Goal: Complete application form: Complete application form

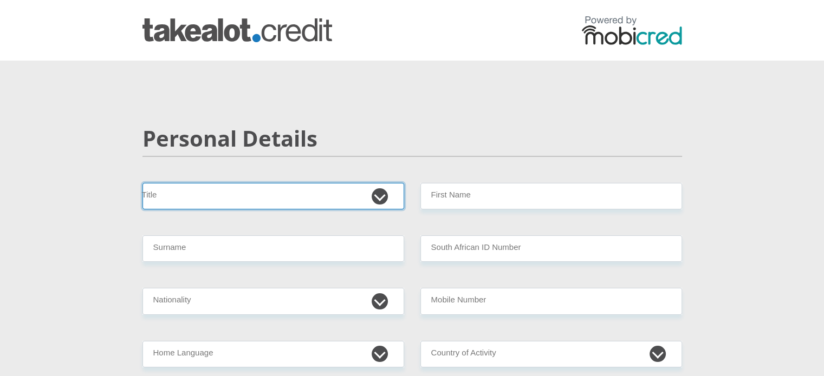
click at [362, 198] on select "Mr Ms Mrs Dr [PERSON_NAME]" at bounding box center [273, 196] width 262 height 27
select select "Ms"
click at [142, 183] on select "Mr Ms Mrs Dr [PERSON_NAME]" at bounding box center [273, 196] width 262 height 27
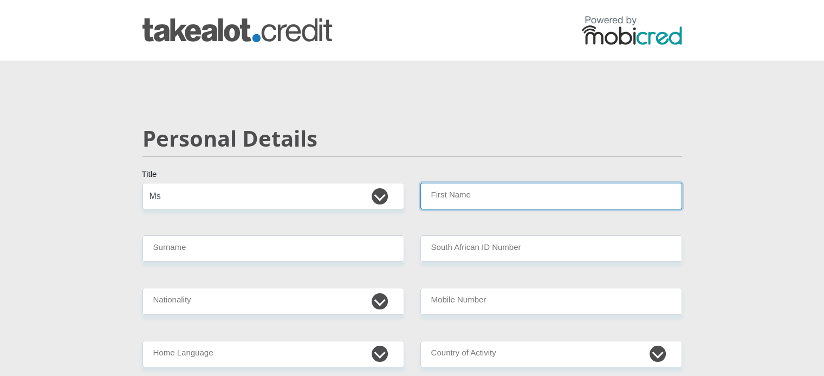
click at [447, 184] on input "First Name" at bounding box center [551, 196] width 262 height 27
type input "Asiphe"
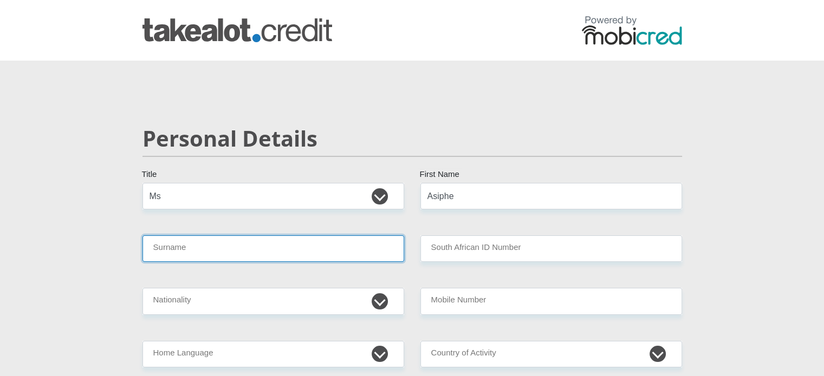
type input "[PERSON_NAME]"
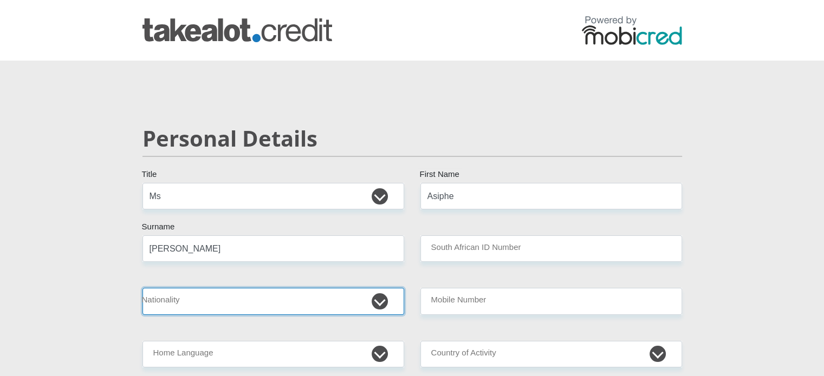
select select "ZAF"
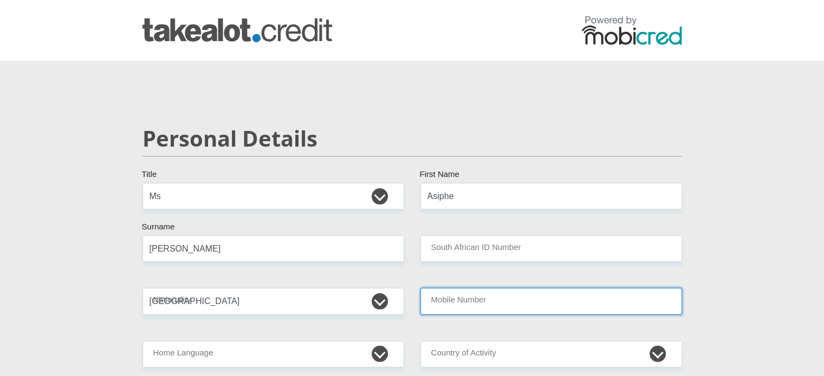
type input "0715357100"
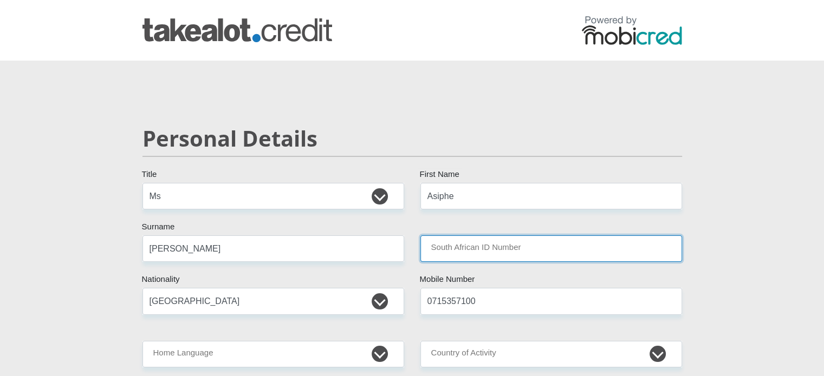
click at [511, 244] on input "South African ID Number" at bounding box center [551, 249] width 262 height 27
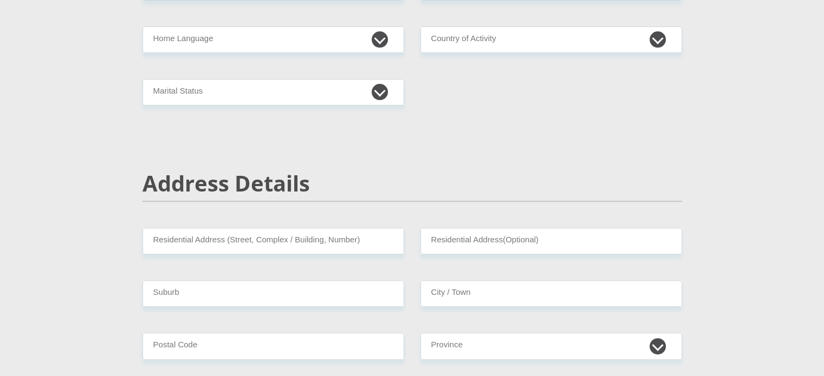
scroll to position [290, 0]
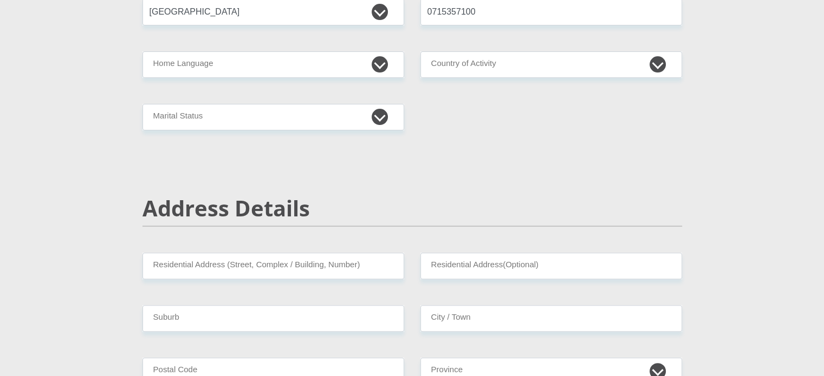
type input "9307220574081"
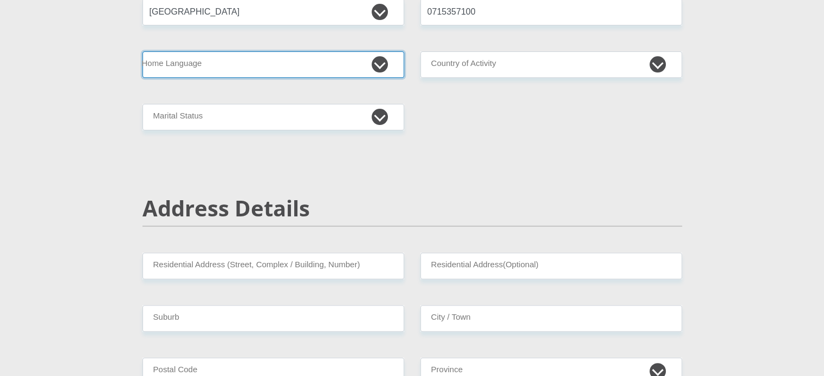
click at [380, 60] on select "Afrikaans English Sepedi South Ndebele Southern Sotho Swati Tsonga Tswana Venda…" at bounding box center [273, 64] width 262 height 27
select select "xho"
click at [142, 51] on select "Afrikaans English Sepedi South Ndebele Southern Sotho Swati Tsonga Tswana Venda…" at bounding box center [273, 64] width 262 height 27
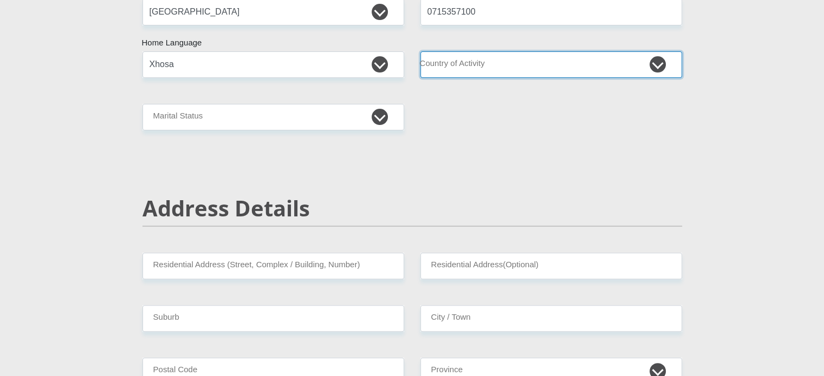
click at [495, 65] on select "[GEOGRAPHIC_DATA] [GEOGRAPHIC_DATA] [GEOGRAPHIC_DATA] [GEOGRAPHIC_DATA] [GEOGRA…" at bounding box center [551, 64] width 262 height 27
select select "ZAF"
click at [420, 51] on select "[GEOGRAPHIC_DATA] [GEOGRAPHIC_DATA] [GEOGRAPHIC_DATA] [GEOGRAPHIC_DATA] [GEOGRA…" at bounding box center [551, 64] width 262 height 27
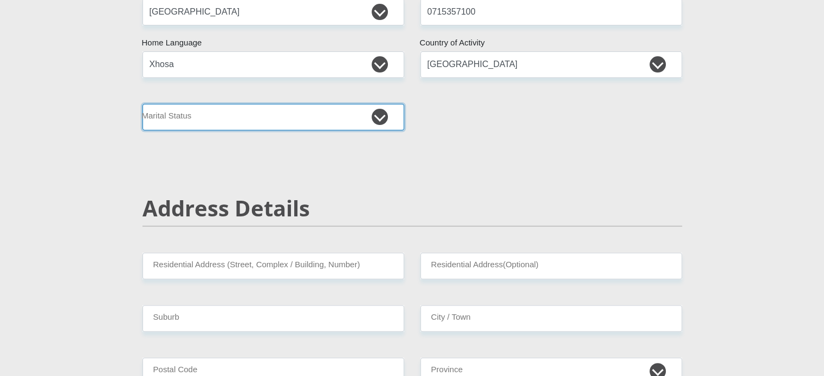
click at [373, 117] on select "Married ANC Single Divorced Widowed Married COP or Customary Law" at bounding box center [273, 117] width 262 height 27
select select "2"
click at [142, 104] on select "Married ANC Single Divorced Widowed Married COP or Customary Law" at bounding box center [273, 117] width 262 height 27
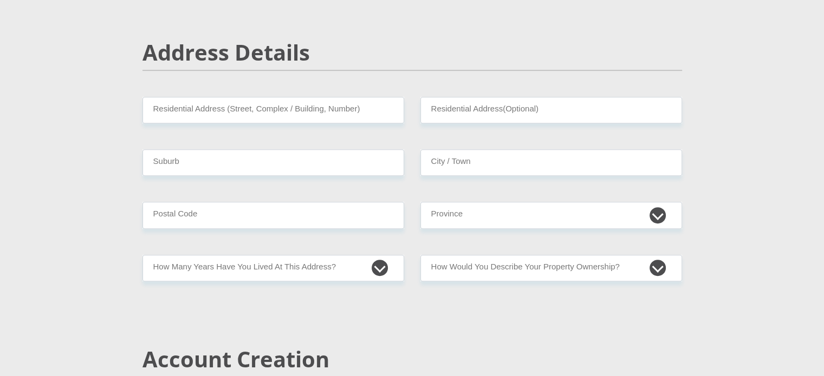
scroll to position [450, 0]
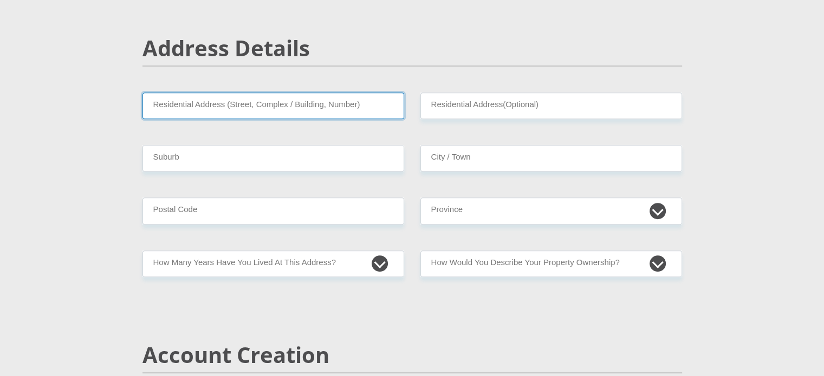
click at [336, 112] on input "Residential Address (Street, Complex / Building, Number)" at bounding box center [273, 106] width 262 height 27
type input "[STREET_ADDRESS]"
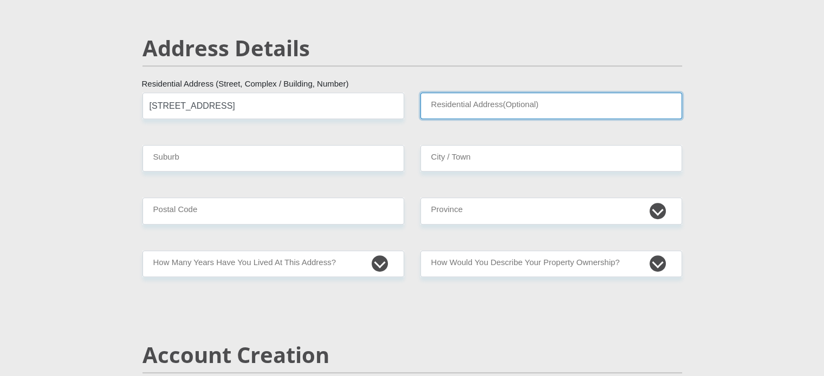
type input "L'agulhas"
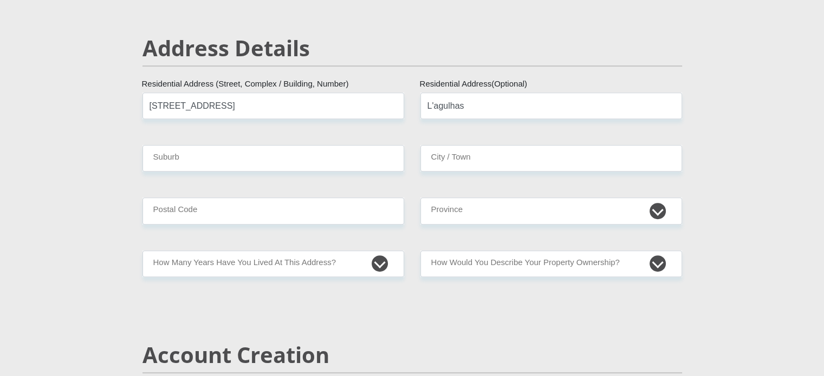
type input "Bredasdorp"
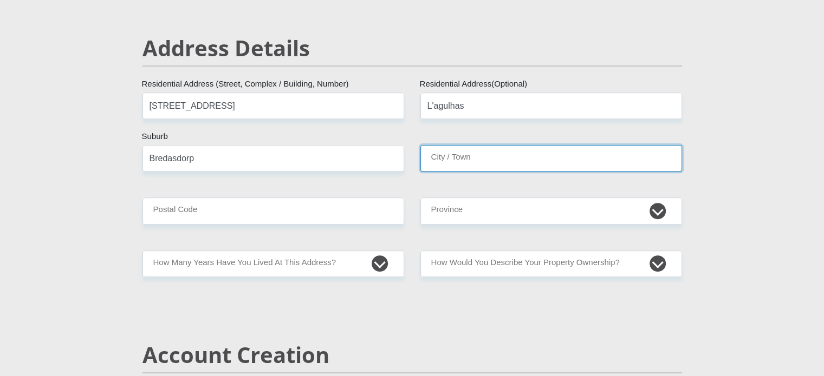
type input "Bredasdorp"
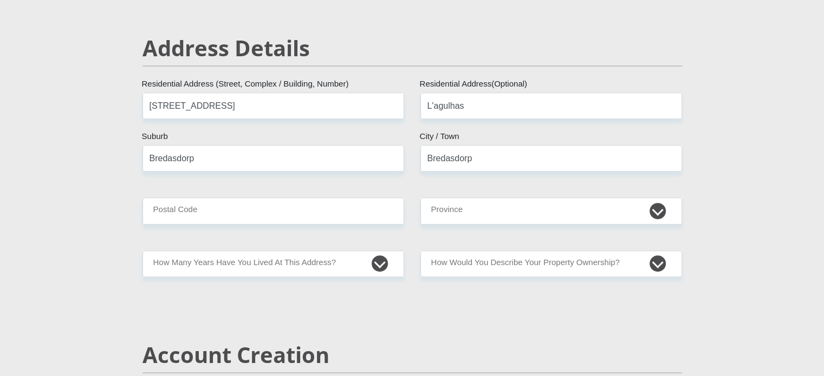
type input "7280"
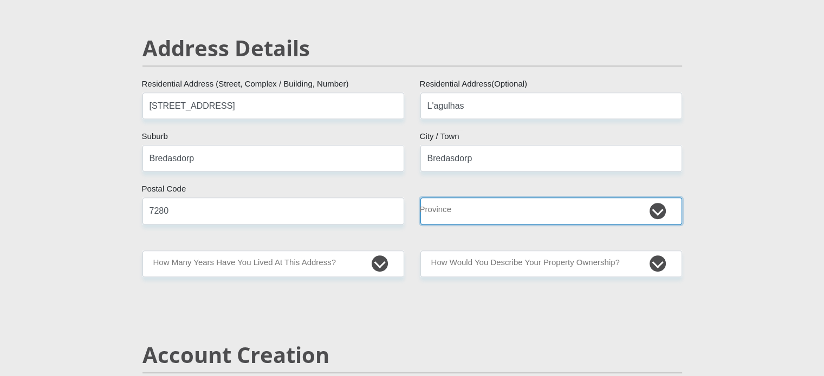
click at [483, 219] on select "Eastern Cape Free State [GEOGRAPHIC_DATA] [GEOGRAPHIC_DATA][DATE] [GEOGRAPHIC_D…" at bounding box center [551, 211] width 262 height 27
select select "Western Cape"
click at [420, 198] on select "Eastern Cape Free State [GEOGRAPHIC_DATA] [GEOGRAPHIC_DATA][DATE] [GEOGRAPHIC_D…" at bounding box center [551, 211] width 262 height 27
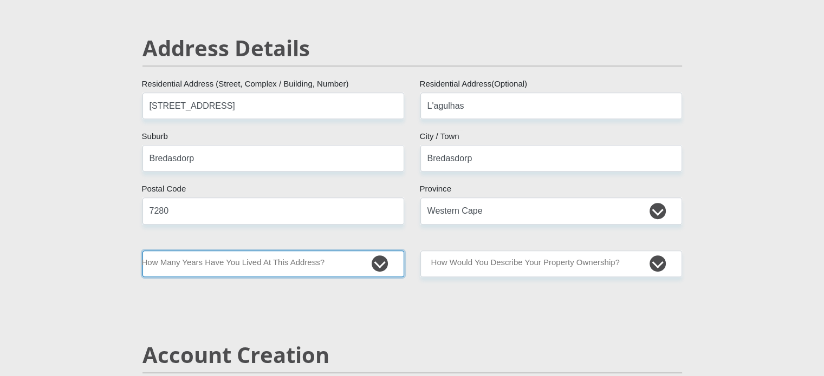
click at [378, 266] on select "less than 1 year 1-3 years 3-5 years 5+ years" at bounding box center [273, 264] width 262 height 27
click at [142, 251] on select "less than 1 year 1-3 years 3-5 years 5+ years" at bounding box center [273, 264] width 262 height 27
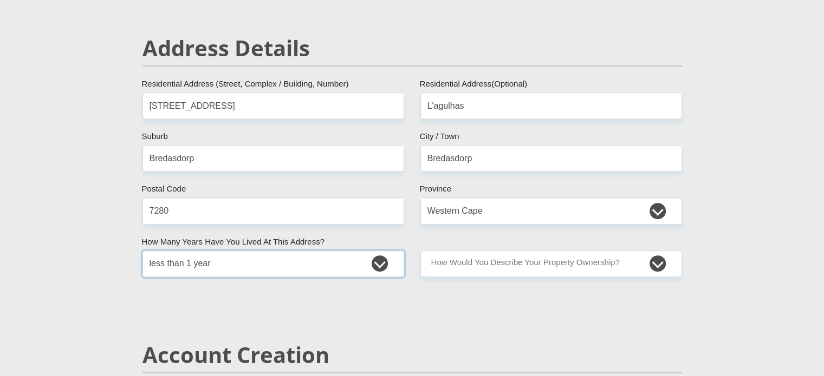
click at [279, 264] on select "less than 1 year 1-3 years 3-5 years 5+ years" at bounding box center [273, 264] width 262 height 27
select select "2"
click at [142, 251] on select "less than 1 year 1-3 years 3-5 years 5+ years" at bounding box center [273, 264] width 262 height 27
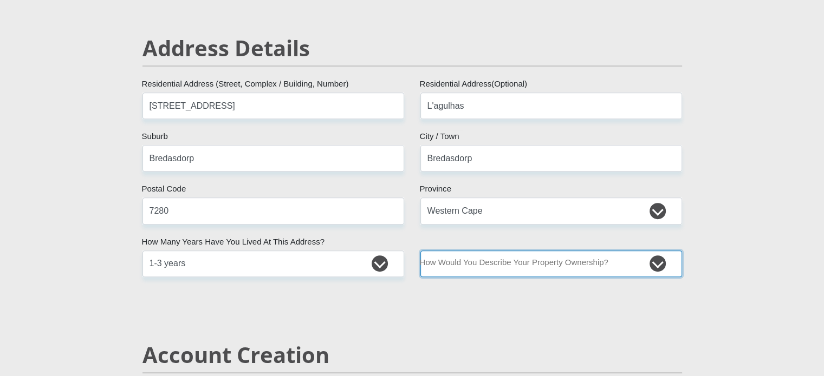
click at [659, 269] on select "Owned Rented Family Owned Company Dwelling" at bounding box center [551, 264] width 262 height 27
select select "Company Dwelling"
click at [420, 251] on select "Owned Rented Family Owned Company Dwelling" at bounding box center [551, 264] width 262 height 27
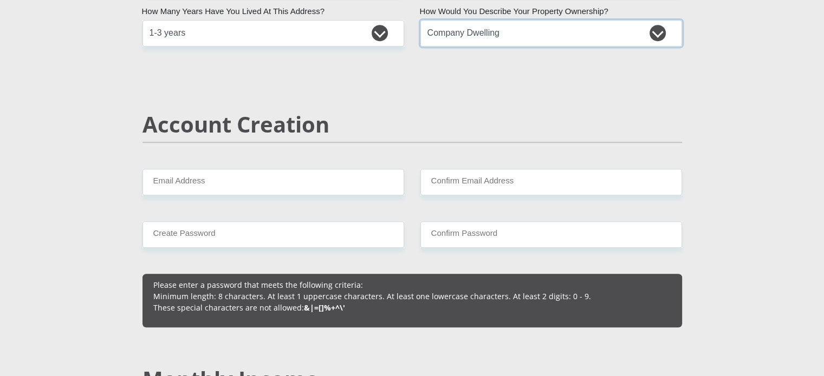
scroll to position [724, 0]
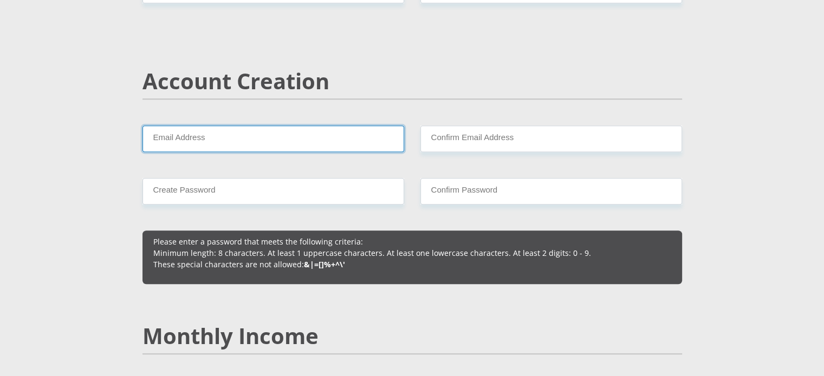
click at [287, 145] on input "Email Address" at bounding box center [273, 139] width 262 height 27
type input "[EMAIL_ADDRESS][DOMAIN_NAME]"
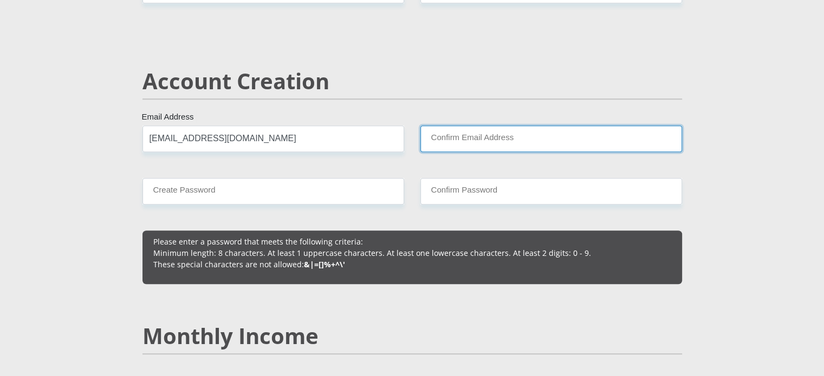
click at [472, 134] on input "Confirm Email Address" at bounding box center [551, 139] width 262 height 27
type input "[EMAIL_ADDRESS][DOMAIN_NAME]"
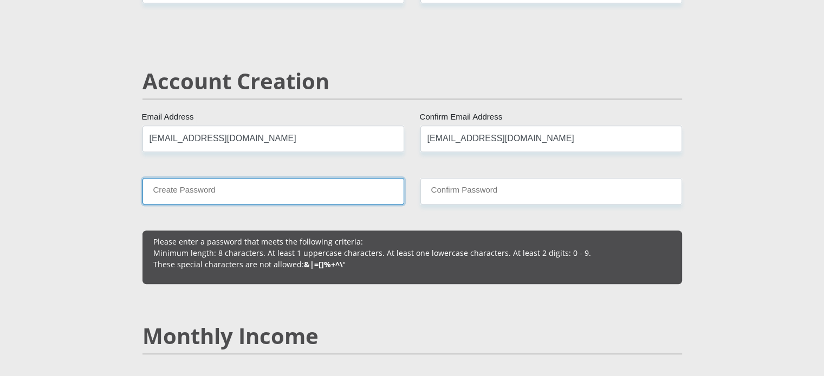
click at [282, 196] on input "Create Password" at bounding box center [273, 191] width 262 height 27
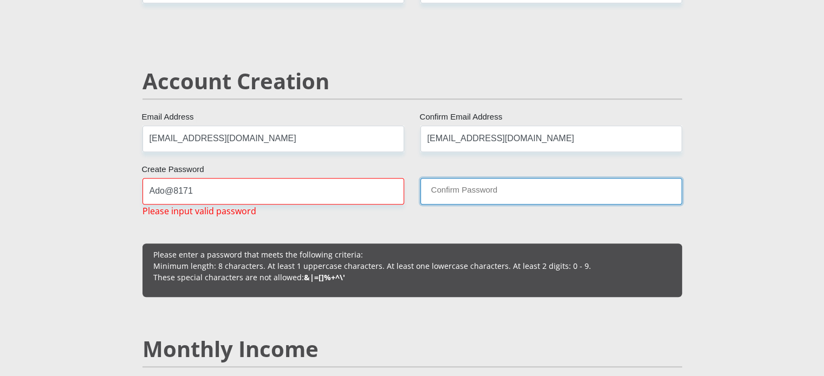
click at [459, 191] on input "Confirm Password" at bounding box center [551, 191] width 262 height 27
click at [472, 190] on input "Confirm Password" at bounding box center [551, 191] width 262 height 27
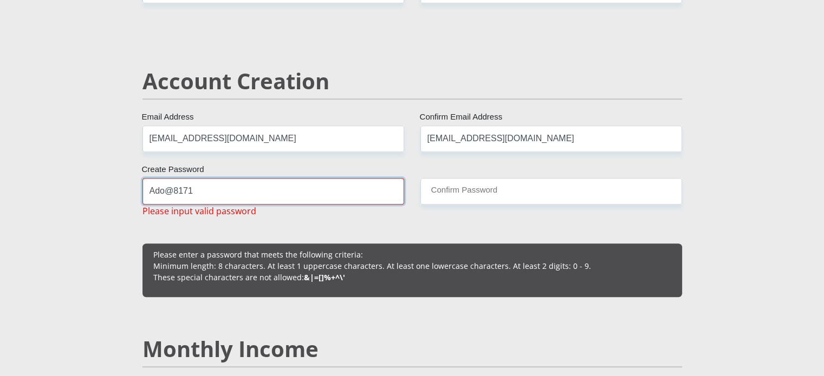
click at [284, 179] on input "Ado@8171" at bounding box center [273, 191] width 262 height 27
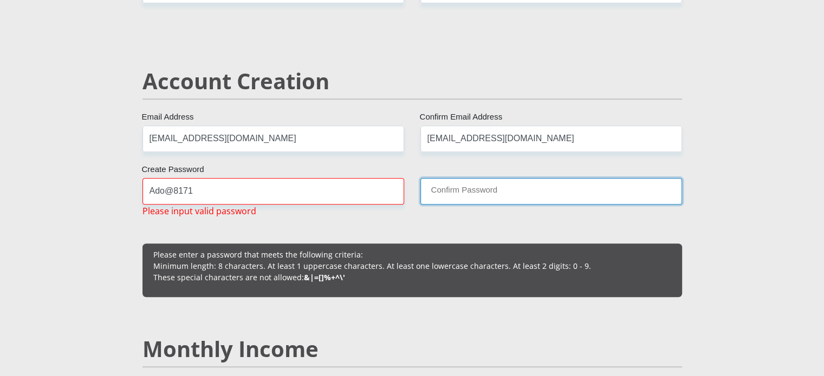
click at [444, 190] on input "Confirm Password" at bounding box center [551, 191] width 262 height 27
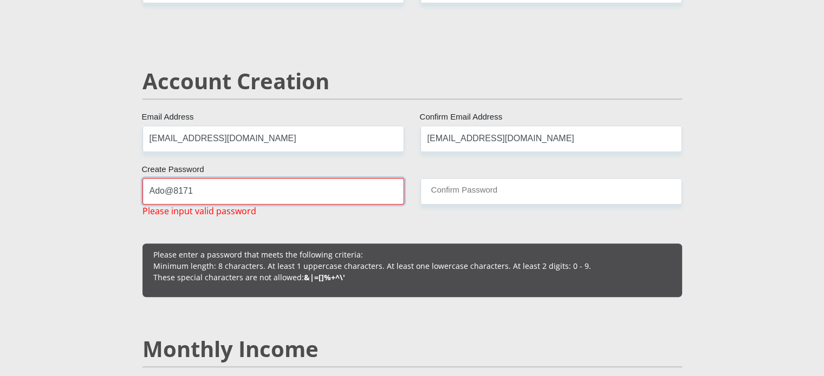
click at [232, 190] on input "Ado@8171" at bounding box center [273, 191] width 262 height 27
type input "A"
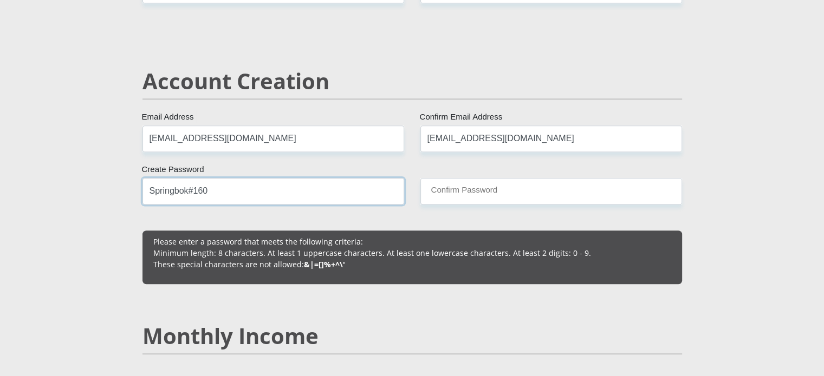
type input "Springbok#160"
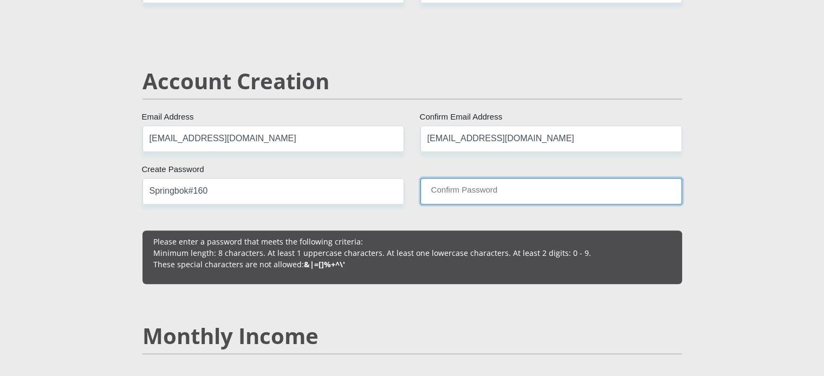
click at [470, 190] on input "Confirm Password" at bounding box center [551, 191] width 262 height 27
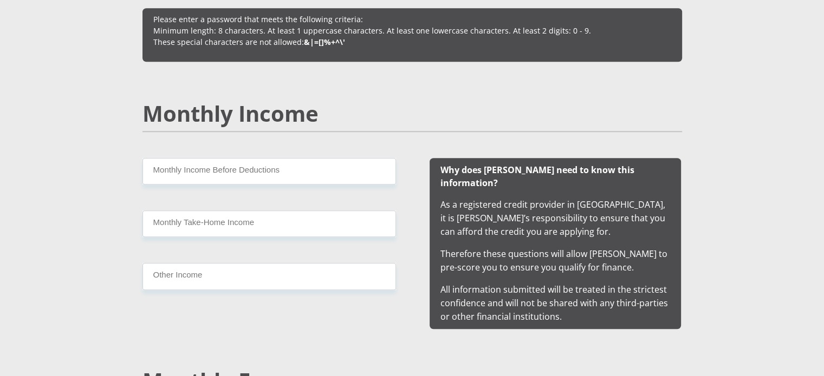
scroll to position [922, 0]
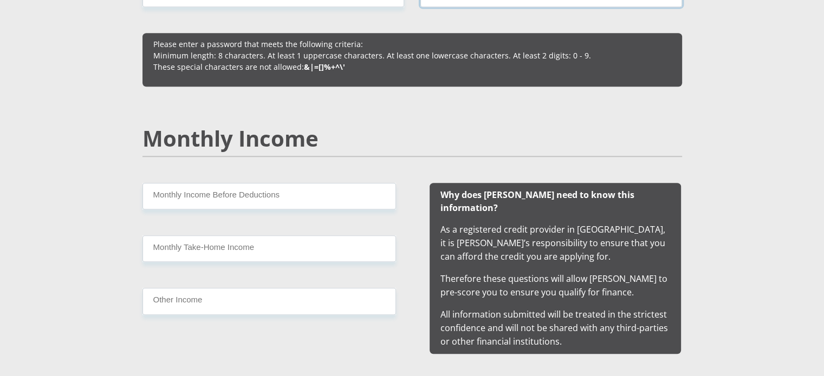
type input "Springbok#160"
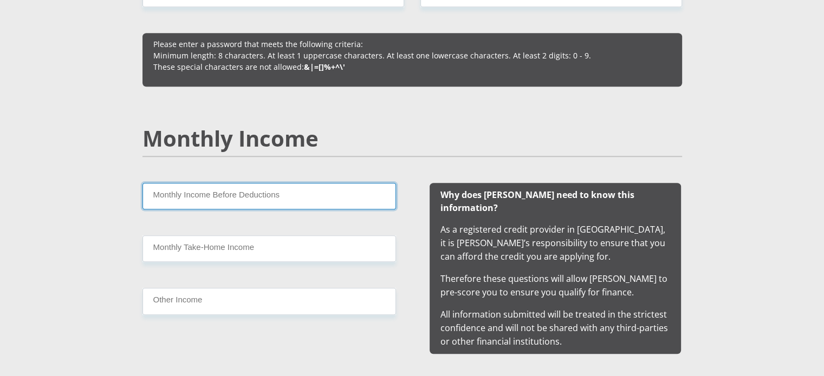
click at [296, 194] on input "Monthly Income Before Deductions" at bounding box center [268, 196] width 253 height 27
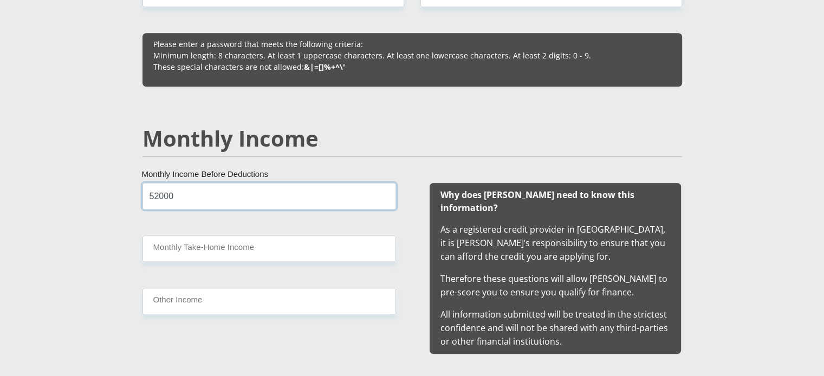
type input "52000"
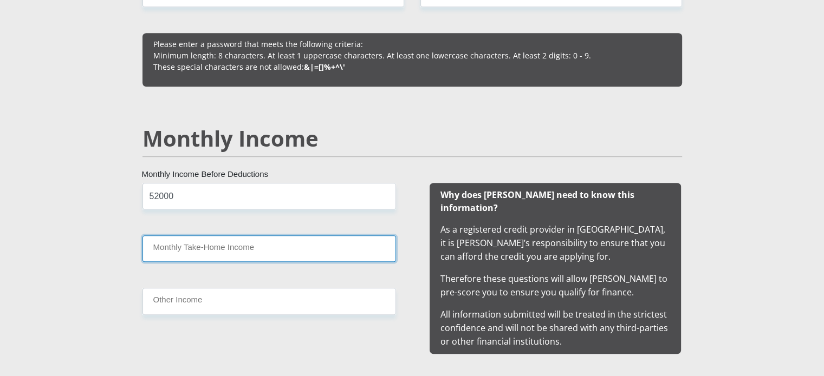
click at [269, 246] on input "Monthly Take-Home Income" at bounding box center [268, 249] width 253 height 27
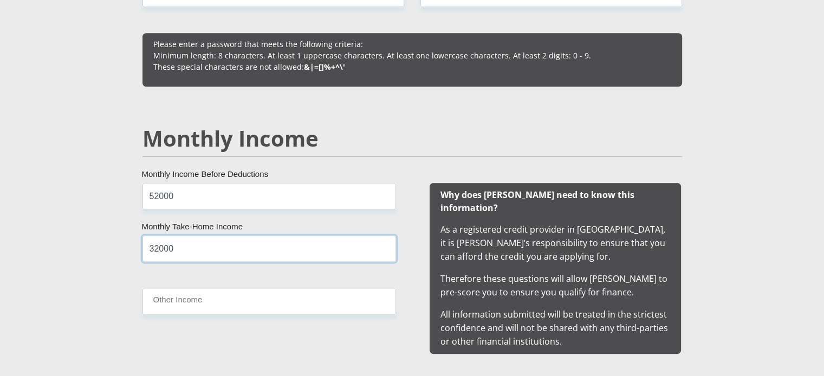
type input "32000"
click at [236, 301] on input "Other Income" at bounding box center [268, 301] width 253 height 27
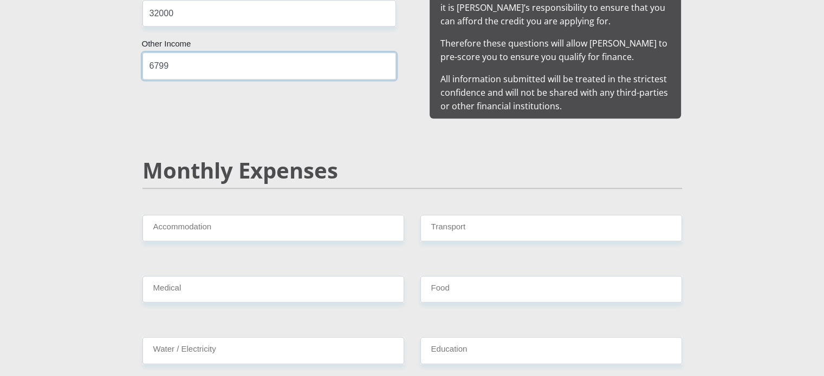
scroll to position [1166, 0]
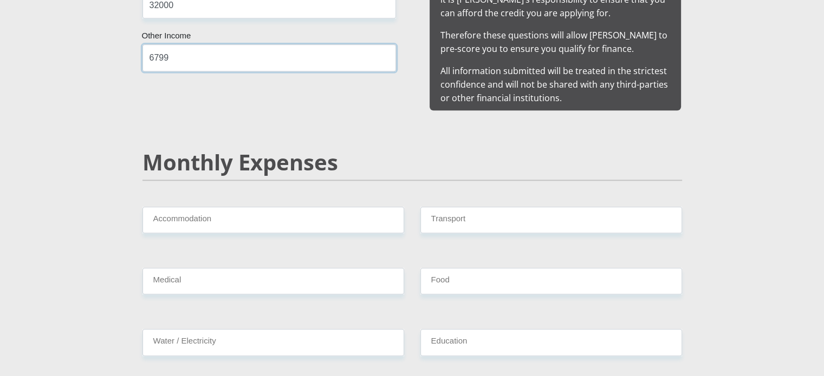
type input "6799"
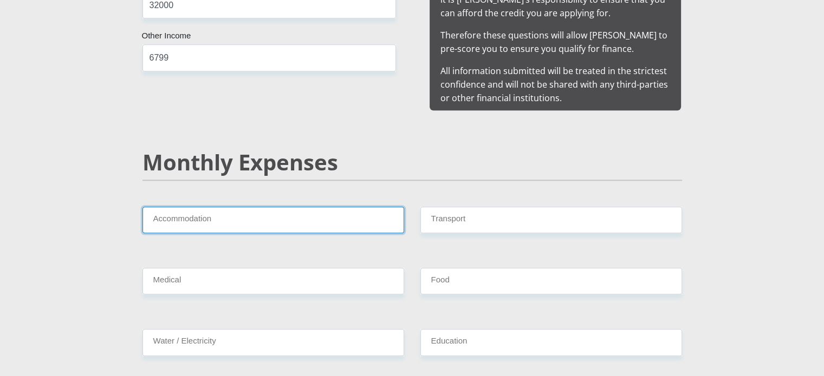
click at [282, 207] on input "Accommodation" at bounding box center [273, 220] width 262 height 27
type input "0"
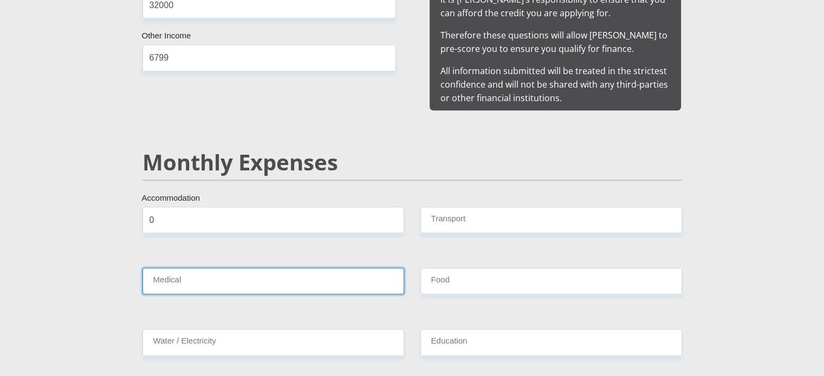
click at [268, 268] on input "Medical" at bounding box center [273, 281] width 262 height 27
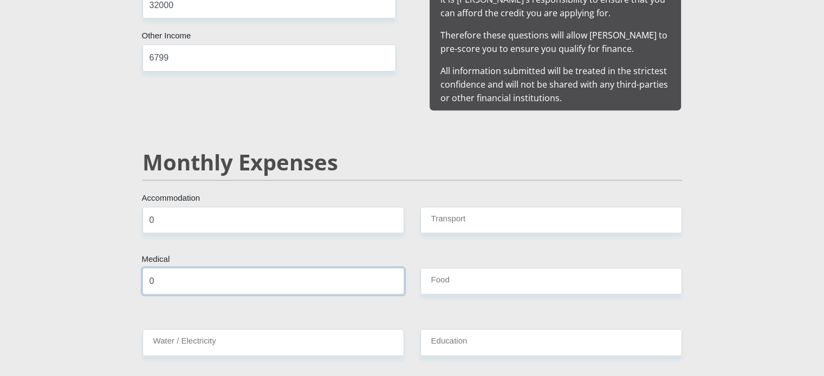
type input "0"
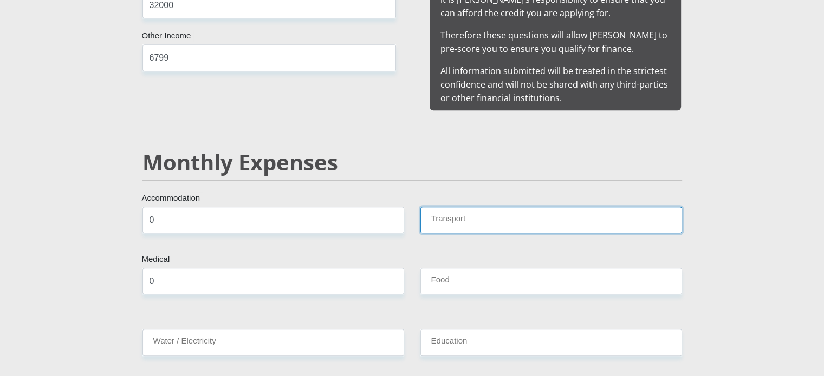
click at [485, 207] on input "Transport" at bounding box center [551, 220] width 262 height 27
type input "1500"
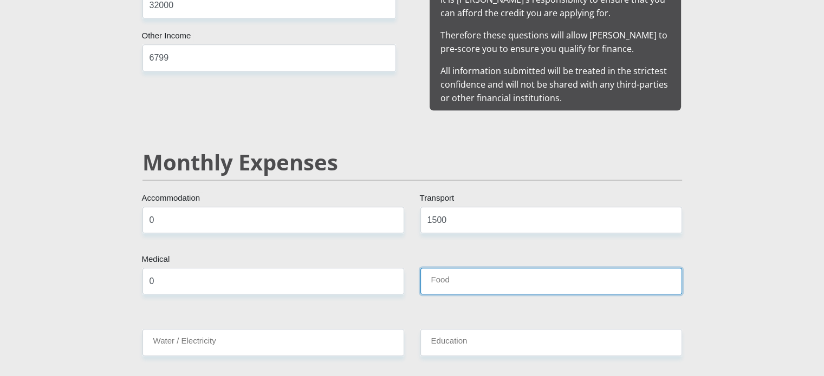
click at [447, 270] on input "Food" at bounding box center [551, 281] width 262 height 27
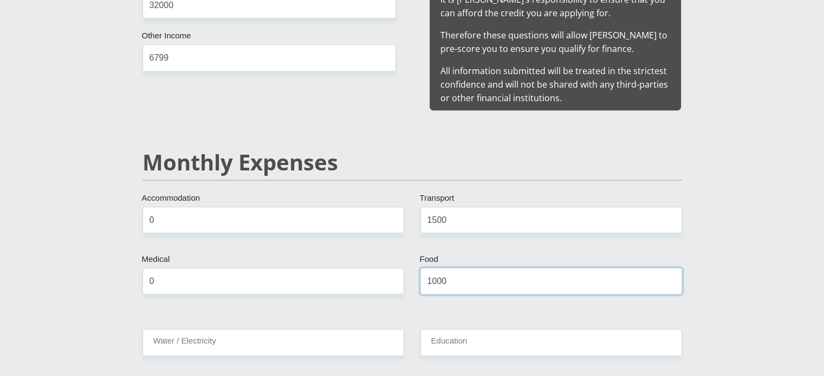
type input "1000"
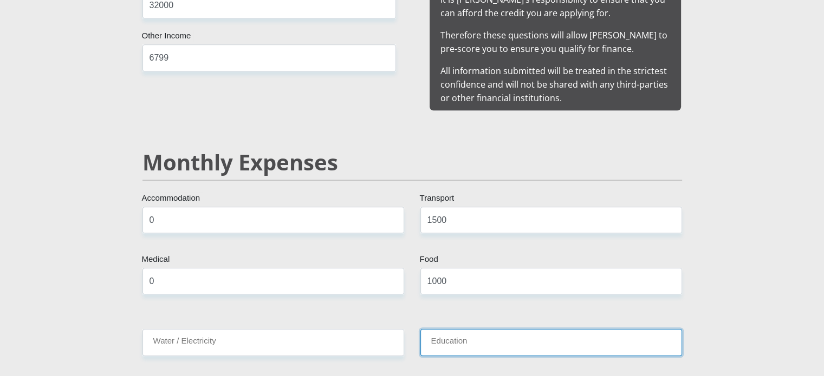
click at [439, 333] on input "Education" at bounding box center [551, 342] width 262 height 27
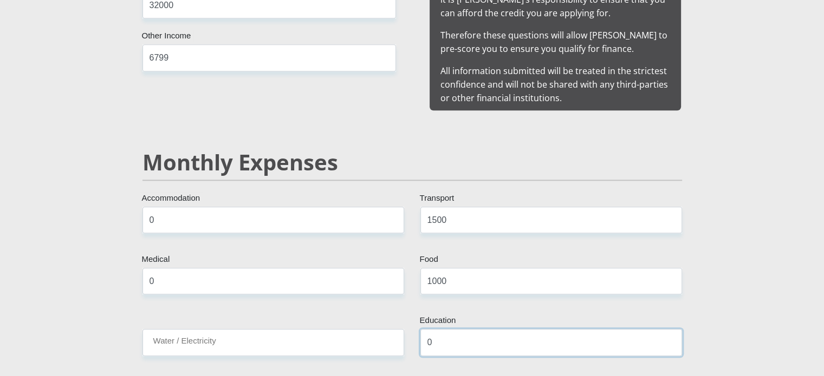
type input "0"
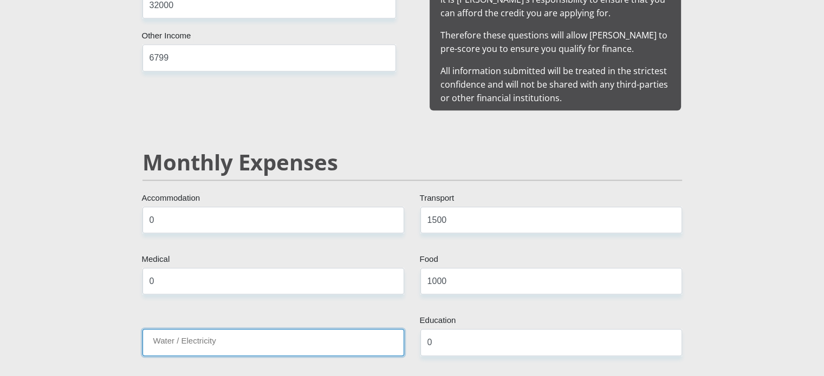
click at [339, 329] on input "Water / Electricity" at bounding box center [273, 342] width 262 height 27
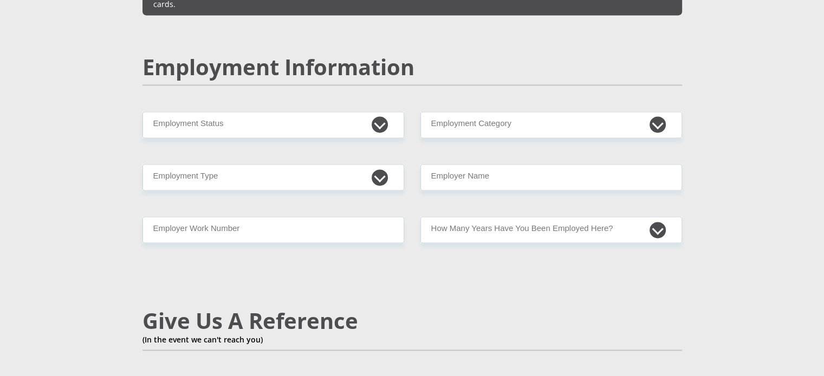
scroll to position [1631, 0]
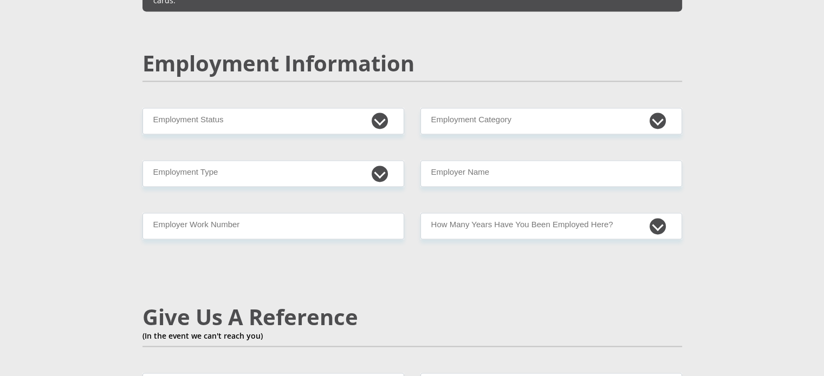
type input "0"
click at [373, 78] on div "Employment Information" at bounding box center [412, 78] width 556 height 57
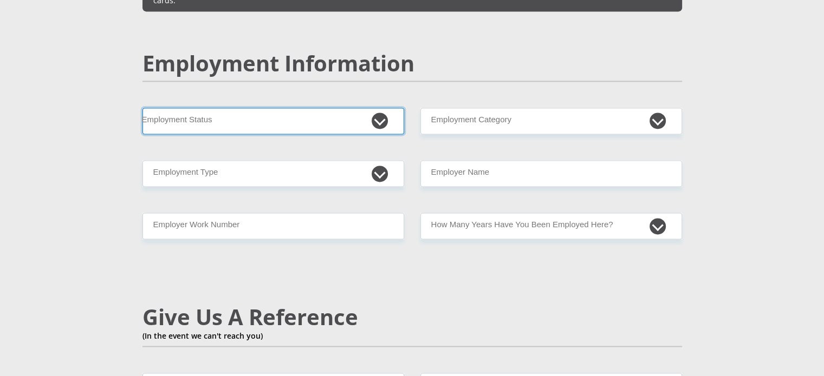
click at [373, 108] on select "Permanent/Full-time Part-time/Casual [DEMOGRAPHIC_DATA] Worker Self-Employed Ho…" at bounding box center [273, 121] width 262 height 27
select select "1"
click at [142, 108] on select "Permanent/Full-time Part-time/Casual [DEMOGRAPHIC_DATA] Worker Self-Employed Ho…" at bounding box center [273, 121] width 262 height 27
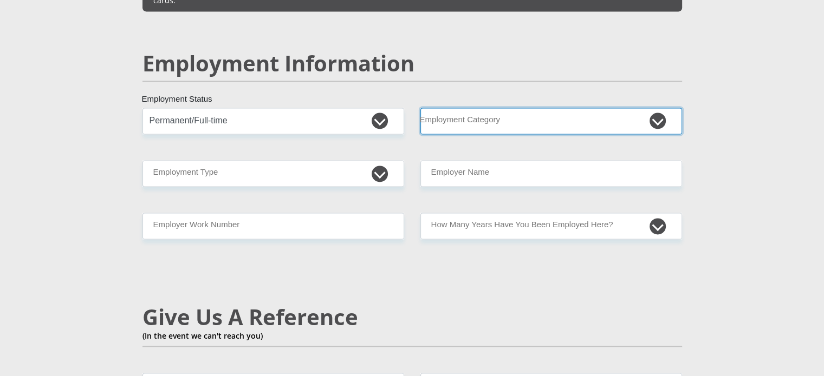
click at [526, 108] on select "AGRICULTURE ALCOHOL & TOBACCO CONSTRUCTION MATERIALS METALLURGY EQUIPMENT FOR R…" at bounding box center [551, 121] width 262 height 27
select select "2"
click at [420, 108] on select "AGRICULTURE ALCOHOL & TOBACCO CONSTRUCTION MATERIALS METALLURGY EQUIPMENT FOR R…" at bounding box center [551, 121] width 262 height 27
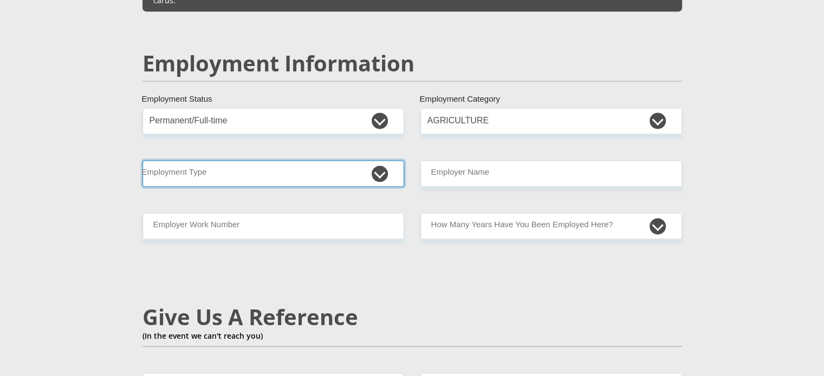
click at [309, 160] on select "College/Lecturer Craft Seller Creative Driver Executive Farmer Forces - Non Com…" at bounding box center [273, 173] width 262 height 27
select select "Manager"
click at [142, 160] on select "College/Lecturer Craft Seller Creative Driver Executive Farmer Forces - Non Com…" at bounding box center [273, 173] width 262 height 27
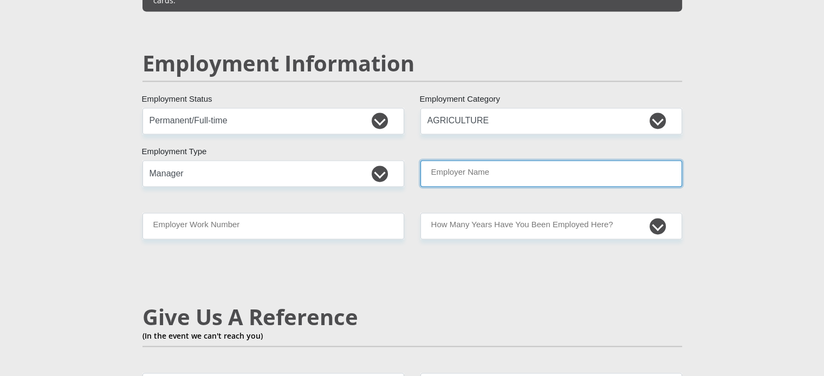
click at [523, 160] on input "Employer Name" at bounding box center [551, 173] width 262 height 27
type input "SouthAfricanNationalParks"
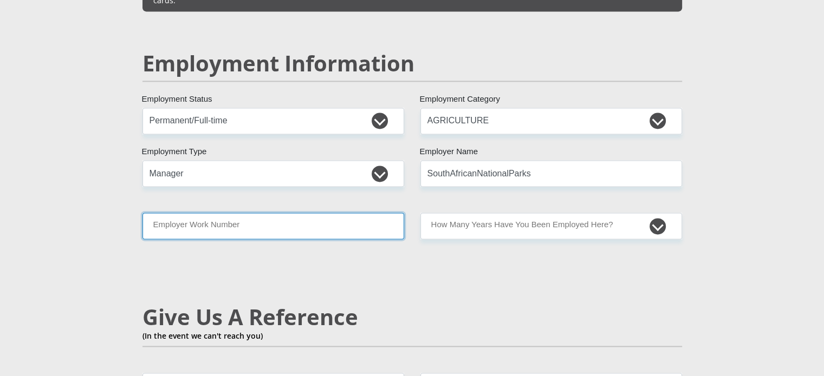
click at [301, 213] on input "Employer Work Number" at bounding box center [273, 226] width 262 height 27
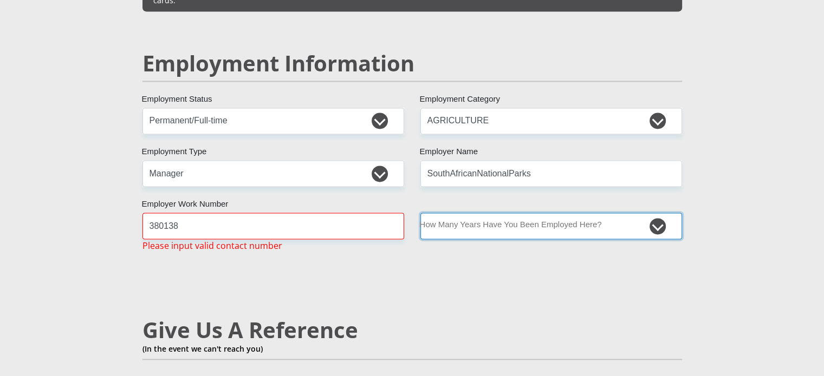
click at [446, 213] on select "less than 1 year 1-3 years 3-5 years 5+ years" at bounding box center [551, 226] width 262 height 27
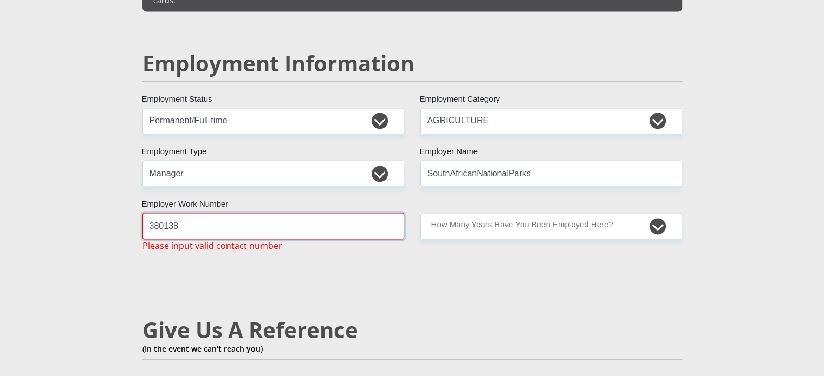
click at [269, 213] on input "380138" at bounding box center [273, 226] width 262 height 27
type input "3"
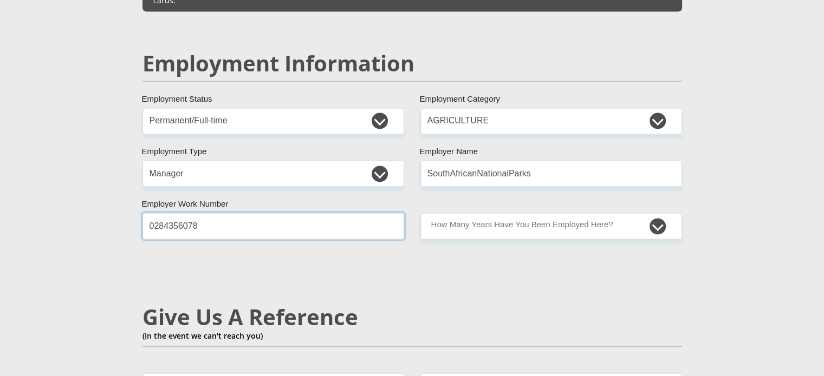
type input "0284356078"
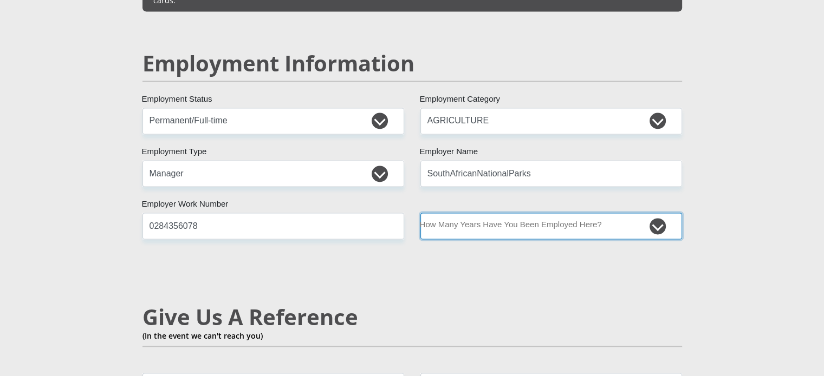
click at [542, 213] on select "less than 1 year 1-3 years 3-5 years 5+ years" at bounding box center [551, 226] width 262 height 27
select select "60"
click at [420, 213] on select "less than 1 year 1-3 years 3-5 years 5+ years" at bounding box center [551, 226] width 262 height 27
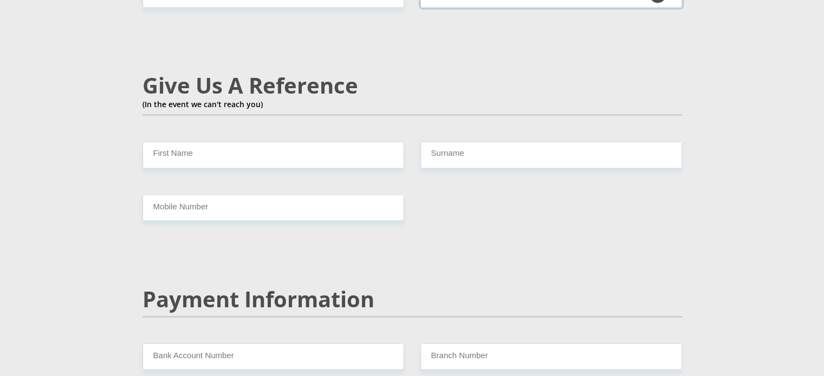
scroll to position [1859, 0]
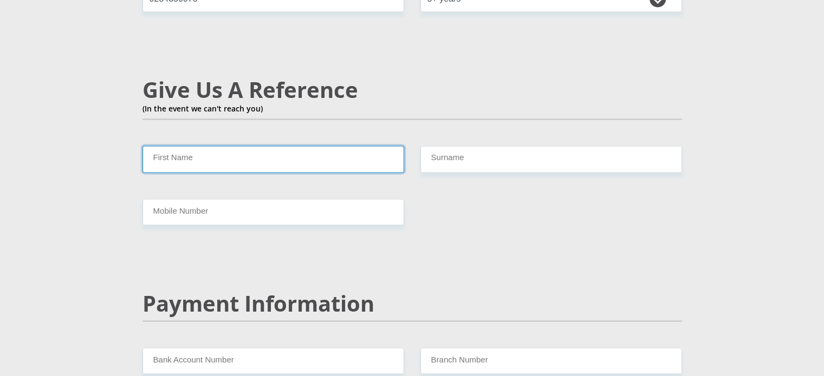
click at [301, 146] on input "First Name" at bounding box center [273, 159] width 262 height 27
type input "Sinesipho"
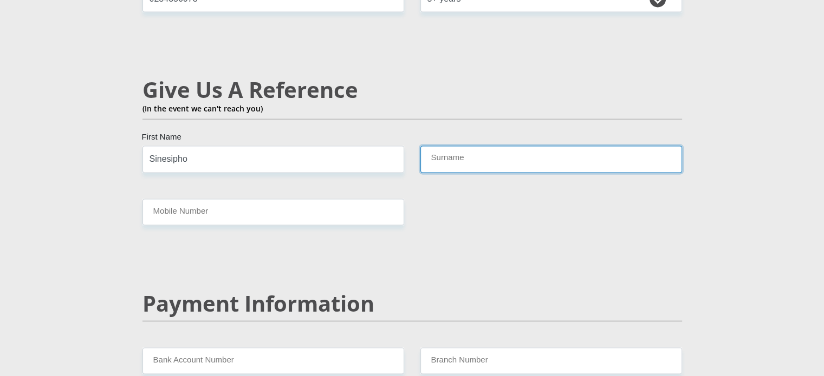
click at [446, 146] on input "Surname" at bounding box center [551, 159] width 262 height 27
type input "Didishe"
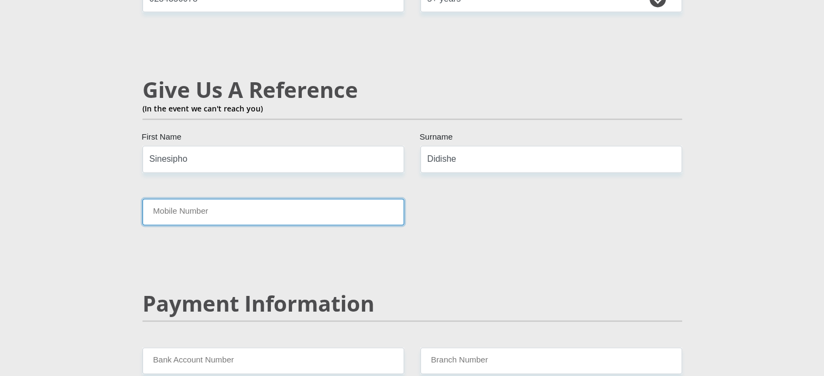
click at [354, 199] on input "Mobile Number" at bounding box center [273, 212] width 262 height 27
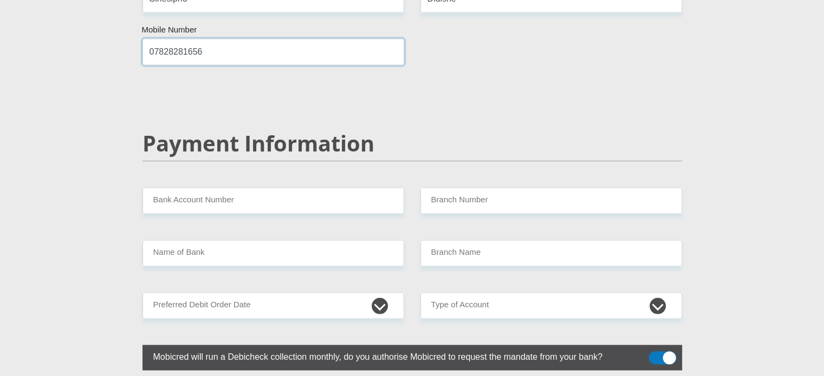
scroll to position [2040, 0]
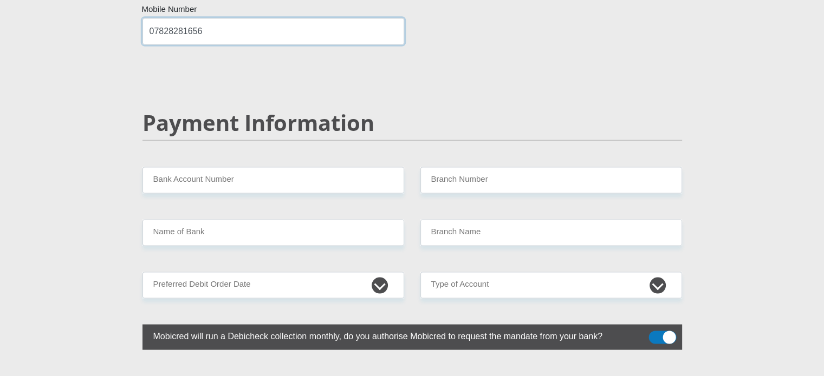
type input "07828281656"
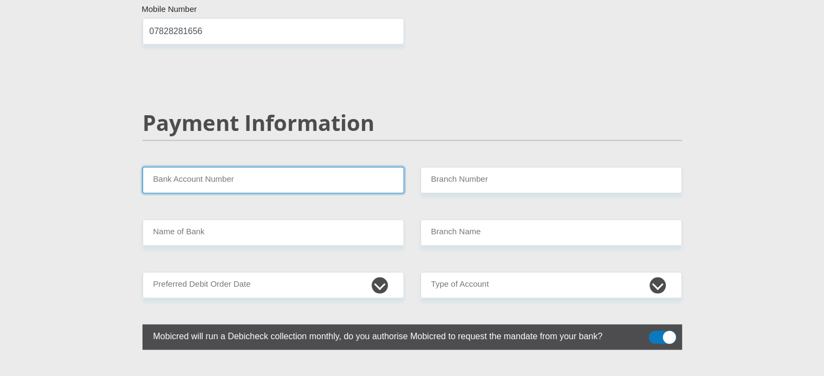
click at [360, 167] on input "Bank Account Number" at bounding box center [273, 180] width 262 height 27
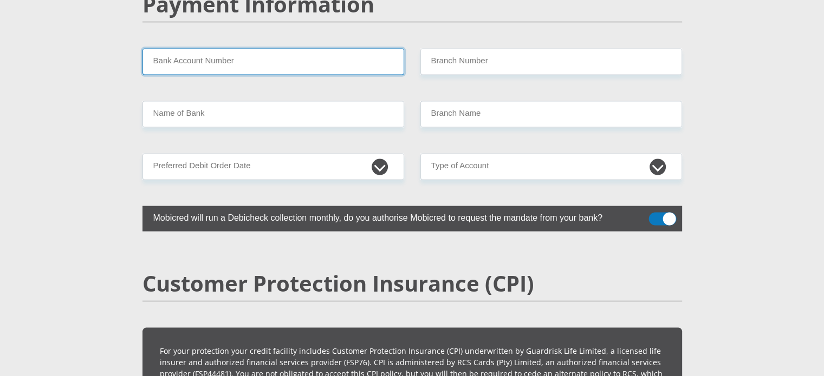
scroll to position [2087, 0]
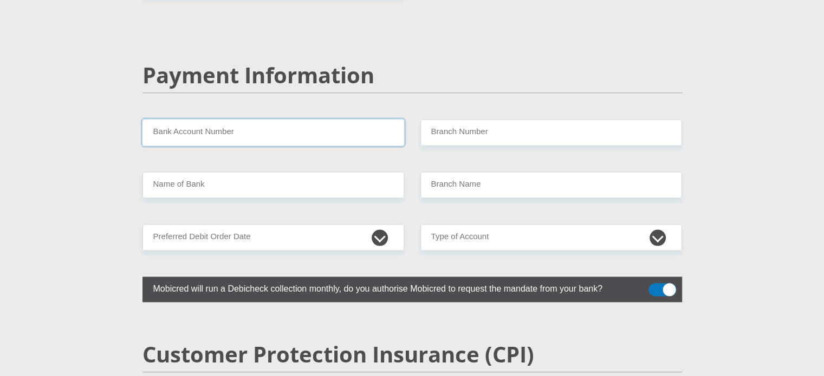
click at [201, 120] on input "Bank Account Number" at bounding box center [273, 133] width 262 height 27
type input "1084460351"
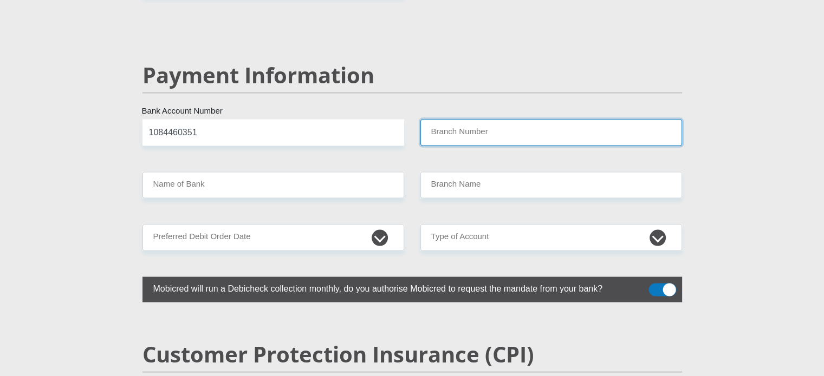
click at [451, 120] on input "Branch Number" at bounding box center [551, 133] width 262 height 27
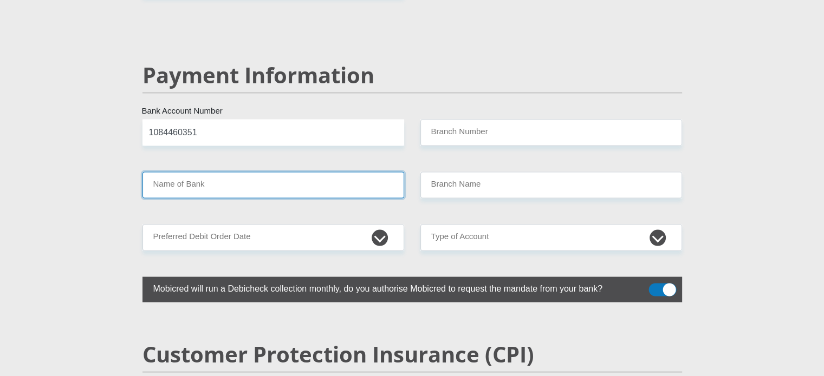
click at [181, 172] on input "Name of Bank" at bounding box center [273, 185] width 262 height 27
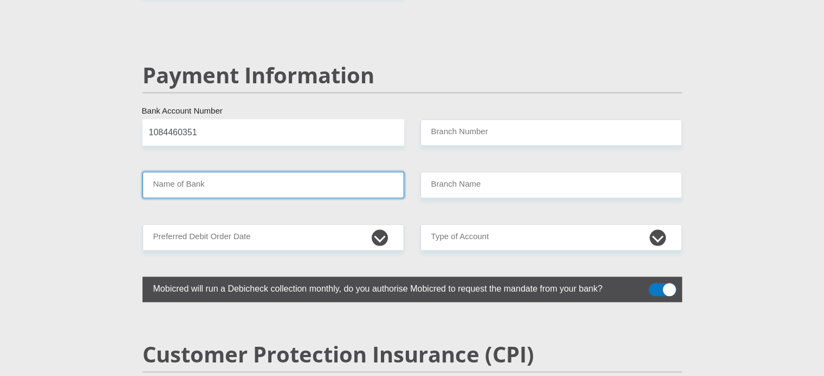
click at [310, 172] on input "Name of Bank" at bounding box center [273, 185] width 262 height 27
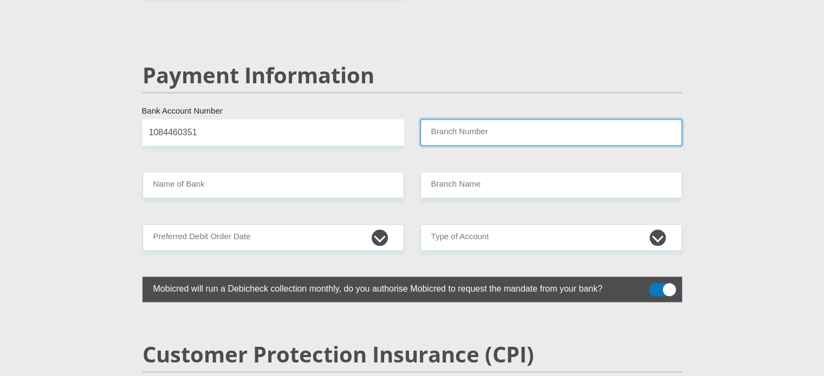
click at [465, 120] on input "Branch Number" at bounding box center [551, 133] width 262 height 27
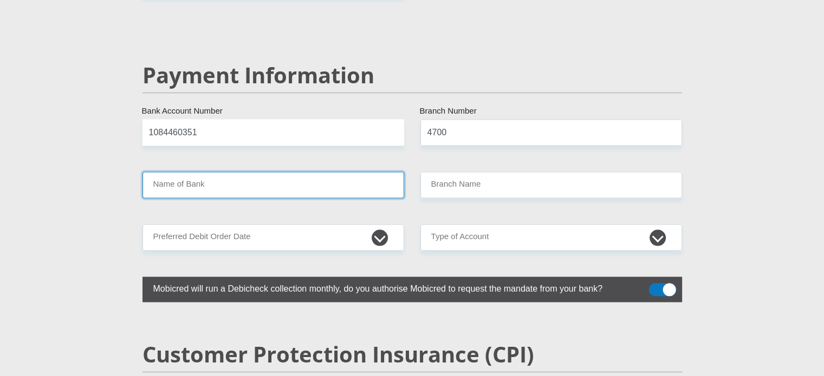
click at [341, 172] on input "Name of Bank" at bounding box center [273, 185] width 262 height 27
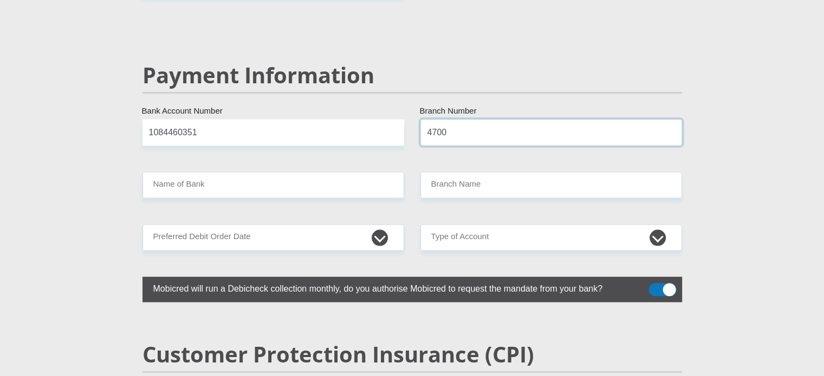
click at [486, 120] on input "4700" at bounding box center [551, 133] width 262 height 27
click at [451, 120] on input "4700" at bounding box center [551, 133] width 262 height 27
type input "4"
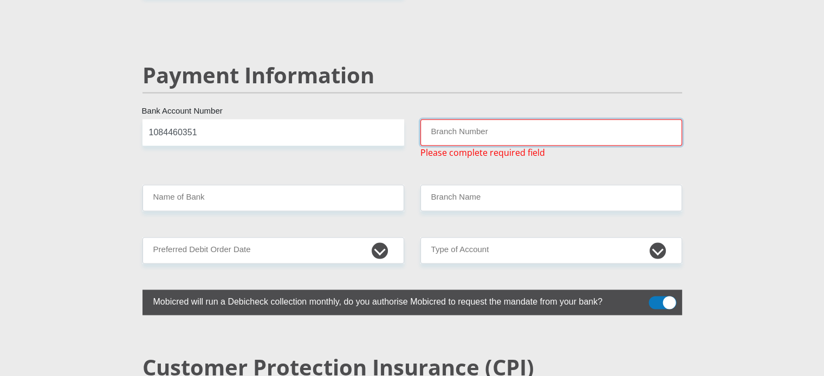
paste input "198765"
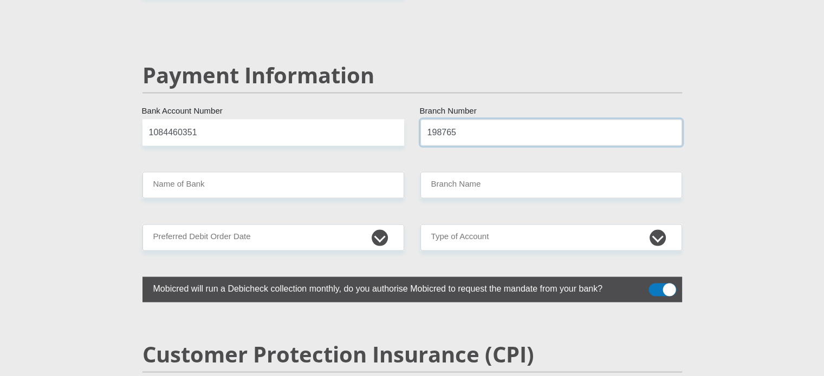
type input "198765"
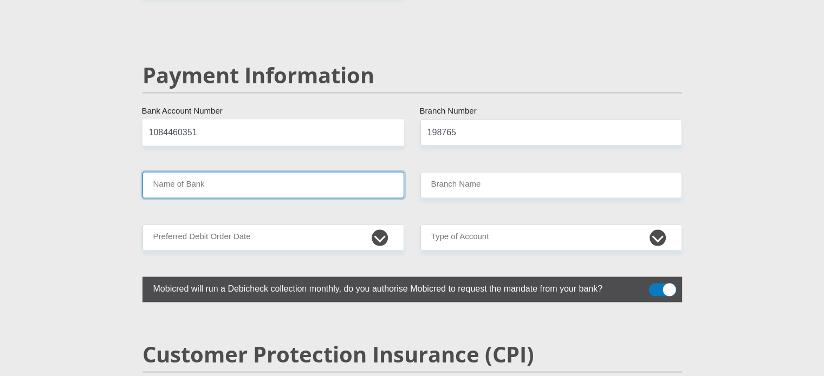
click at [238, 172] on input "Name of Bank" at bounding box center [273, 185] width 262 height 27
type input "NEDBANK"
type input "NEDBANK [GEOGRAPHIC_DATA]"
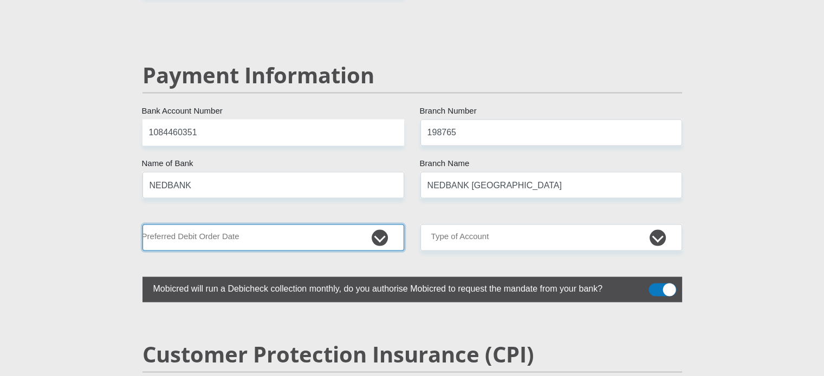
click at [331, 225] on select "1st 2nd 3rd 4th 5th 7th 18th 19th 20th 21st 22nd 23rd 24th 25th 26th 27th 28th …" at bounding box center [273, 238] width 262 height 27
select select "25"
click at [142, 225] on select "1st 2nd 3rd 4th 5th 7th 18th 19th 20th 21st 22nd 23rd 24th 25th 26th 27th 28th …" at bounding box center [273, 238] width 262 height 27
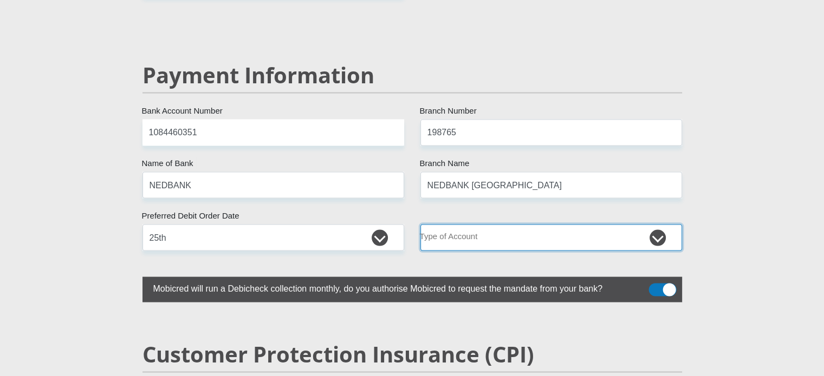
click at [557, 225] on select "Cheque Savings" at bounding box center [551, 238] width 262 height 27
select select "CUR"
click at [420, 225] on select "Cheque Savings" at bounding box center [551, 238] width 262 height 27
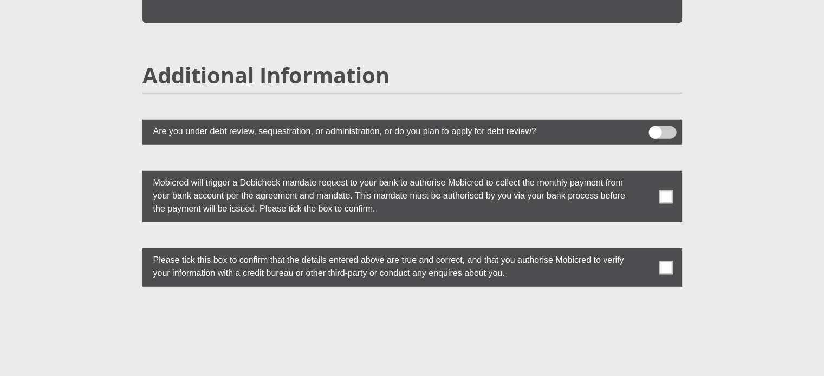
scroll to position [3069, 0]
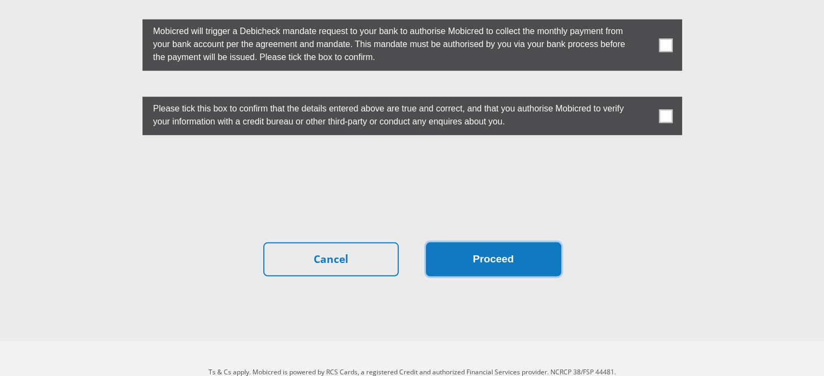
click at [448, 243] on button "Proceed" at bounding box center [493, 260] width 135 height 34
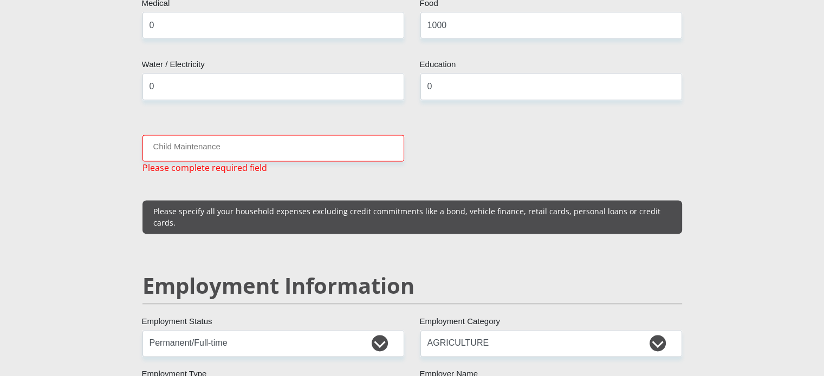
scroll to position [1406, 0]
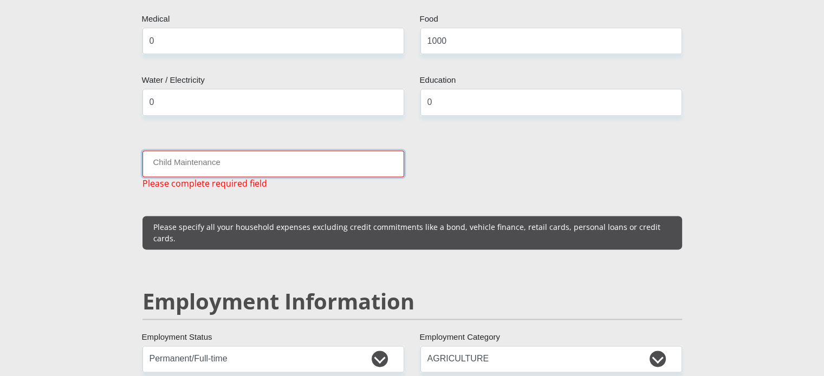
click at [231, 160] on input "Child Maintenance" at bounding box center [273, 164] width 262 height 27
click at [321, 155] on input "Child Maintenance" at bounding box center [273, 164] width 262 height 27
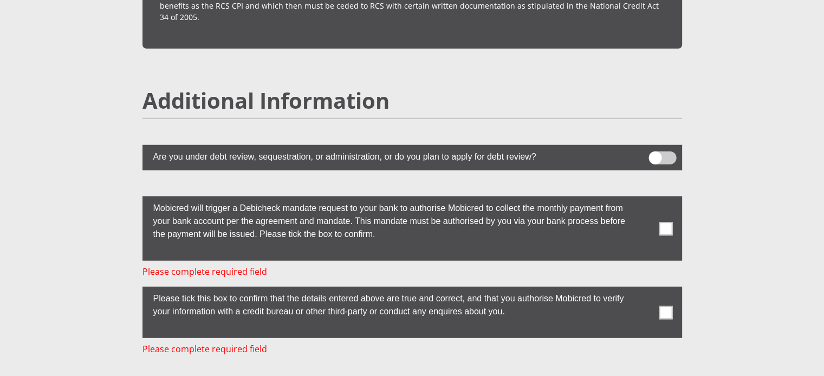
scroll to position [2955, 0]
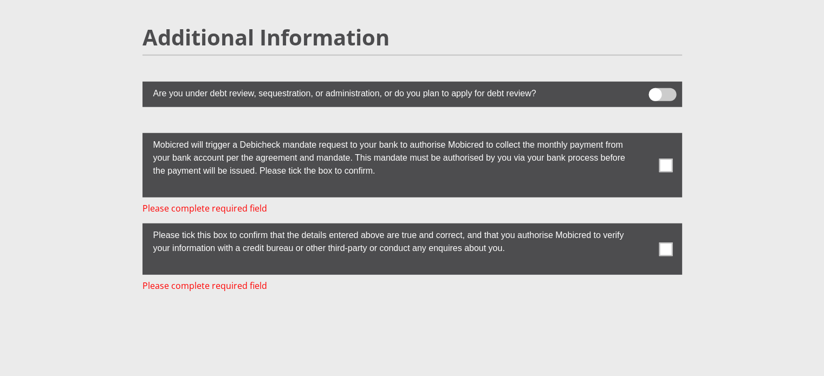
type input "0"
click at [668, 159] on span at bounding box center [666, 166] width 14 height 14
click at [644, 136] on input "checkbox" at bounding box center [644, 136] width 0 height 0
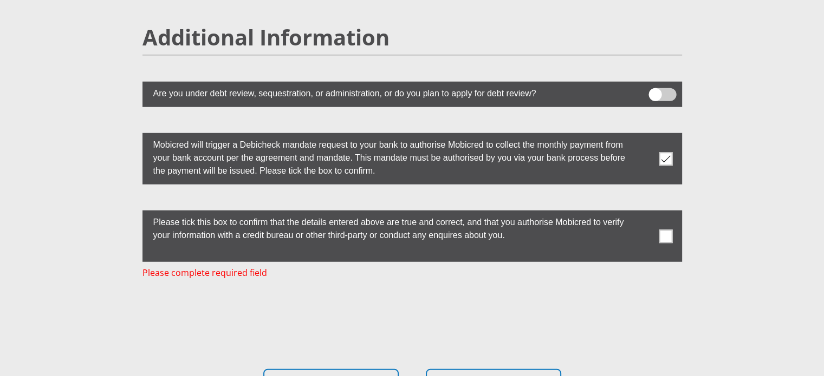
click at [663, 230] on span at bounding box center [666, 237] width 14 height 14
click at [644, 213] on input "checkbox" at bounding box center [644, 213] width 0 height 0
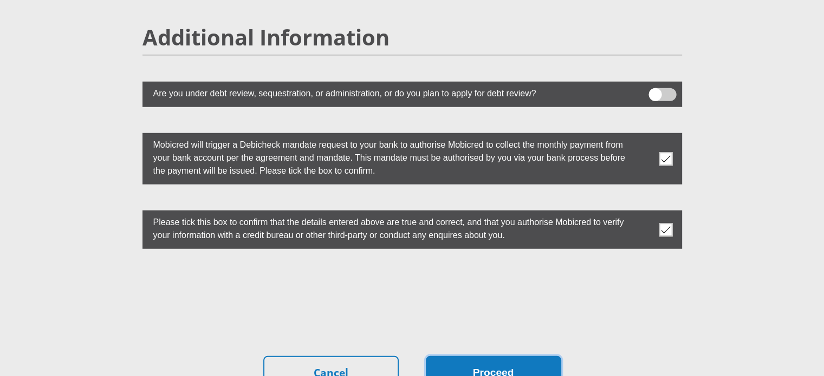
click at [517, 356] on button "Proceed" at bounding box center [493, 373] width 135 height 34
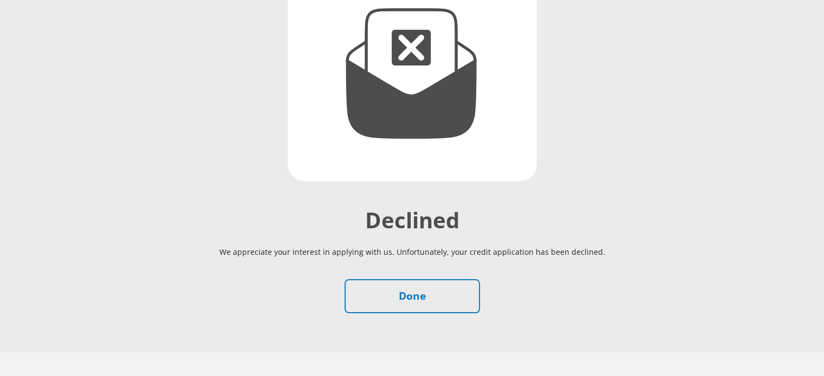
scroll to position [179, 0]
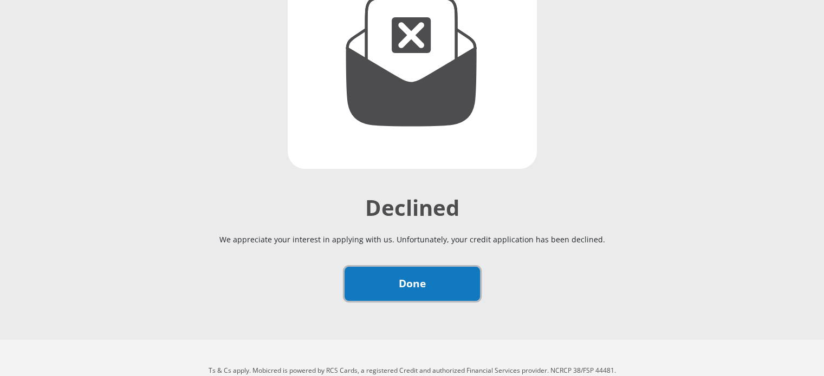
click at [451, 282] on link "Done" at bounding box center [411, 284] width 135 height 34
